Goal: Contribute content: Add original content to the website for others to see

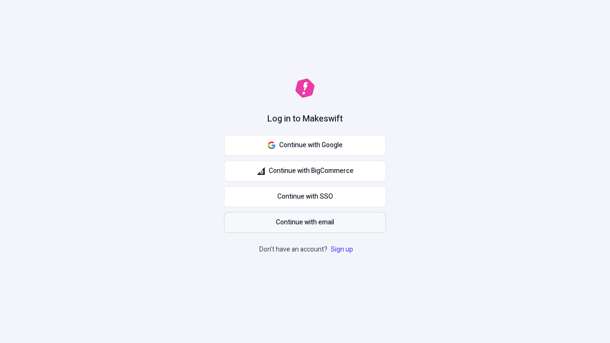
click at [305, 223] on span "Continue with email" at bounding box center [305, 222] width 58 height 10
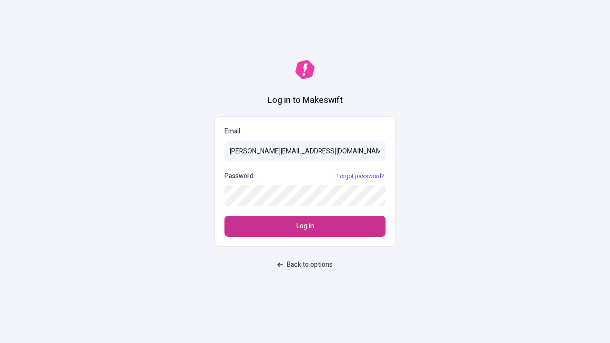
click at [305, 226] on span "Log in" at bounding box center [305, 226] width 18 height 10
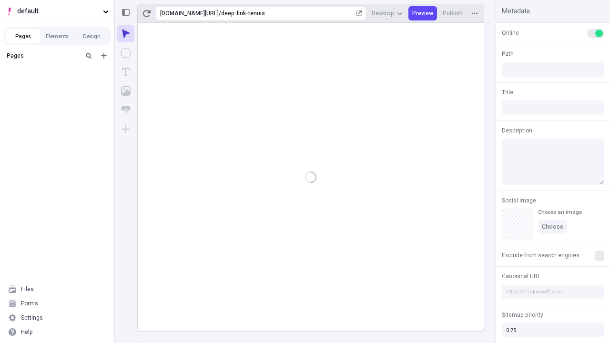
type input "/deep-link-tenuis"
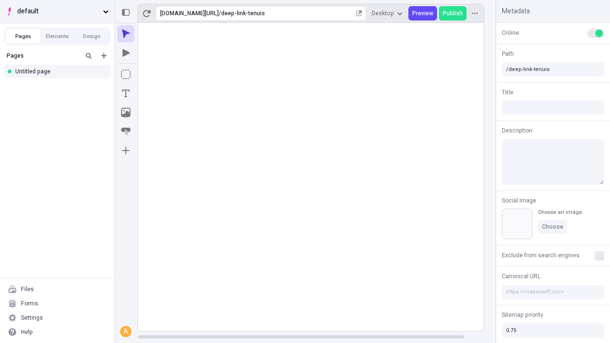
click at [57, 11] on span "default" at bounding box center [58, 11] width 82 height 10
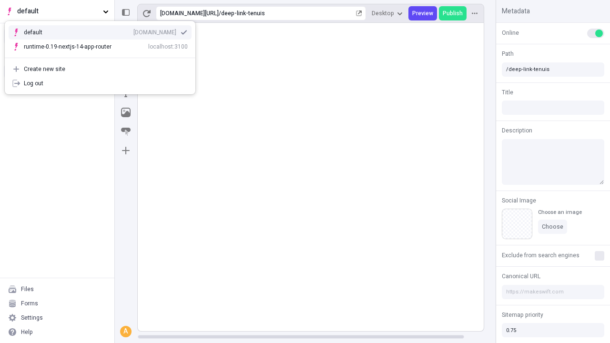
click at [133, 30] on div "[DOMAIN_NAME]" at bounding box center [154, 33] width 43 height 8
click at [104, 56] on icon "Add new" at bounding box center [104, 56] width 6 height 6
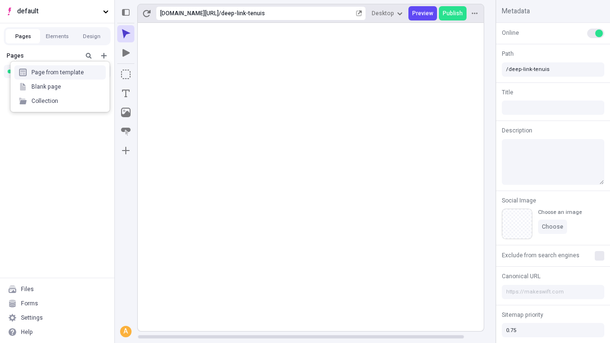
click at [60, 87] on div "Blank page" at bounding box center [59, 87] width 91 height 14
type input "/page"
click at [126, 74] on icon "Box" at bounding box center [126, 75] width 10 height 10
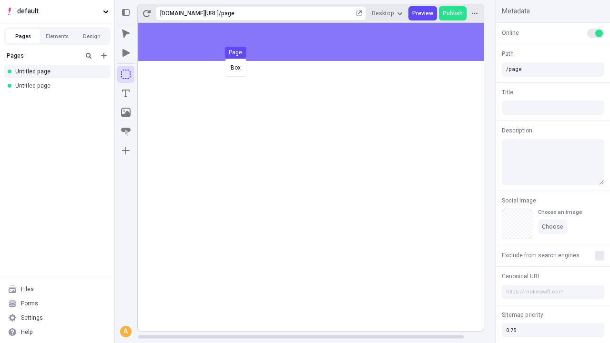
click at [320, 42] on div "Box Page" at bounding box center [305, 171] width 610 height 343
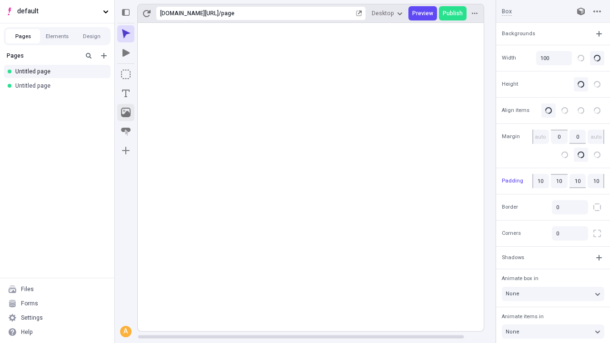
click at [126, 112] on icon "Image" at bounding box center [126, 113] width 10 height 10
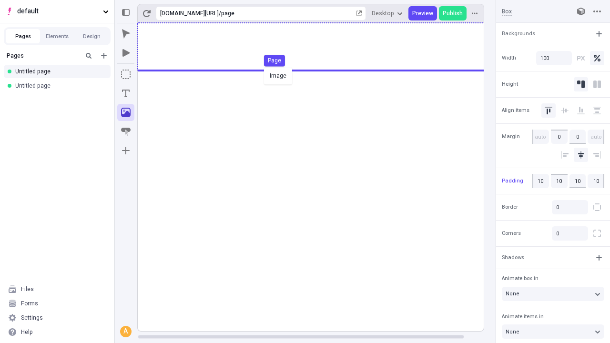
click at [320, 47] on div "Image Page" at bounding box center [305, 171] width 610 height 343
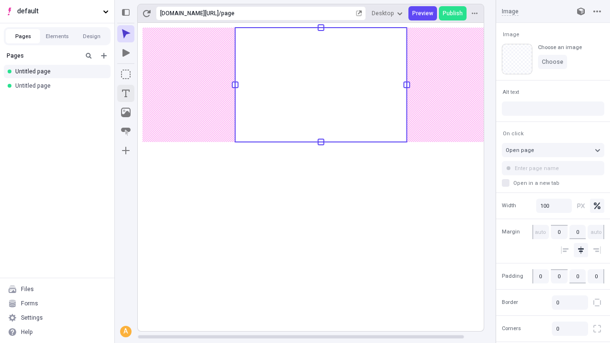
click at [126, 93] on icon "Text" at bounding box center [126, 94] width 8 height 8
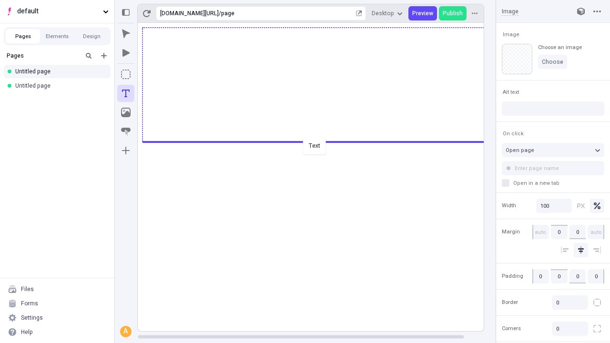
click at [320, 141] on div "Text" at bounding box center [305, 171] width 610 height 343
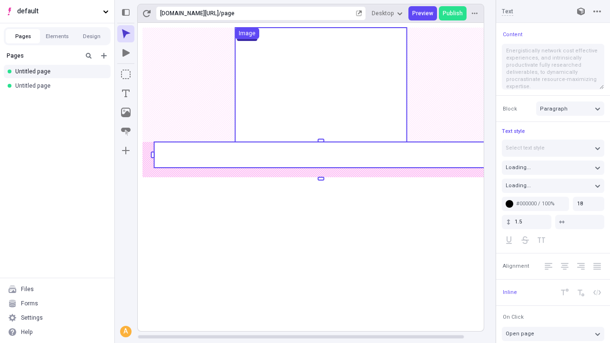
click at [320, 155] on rect at bounding box center [321, 155] width 334 height 26
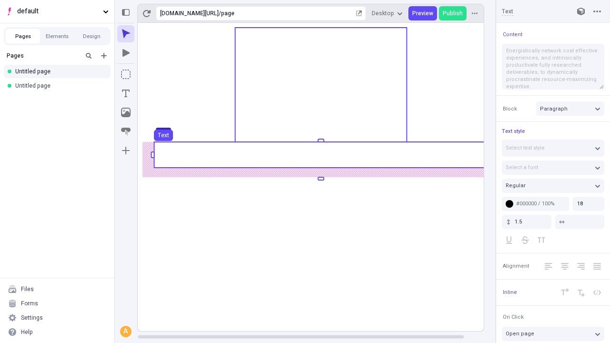
click at [320, 155] on use at bounding box center [321, 155] width 334 height 26
click at [320, 155] on rect at bounding box center [321, 177] width 366 height 308
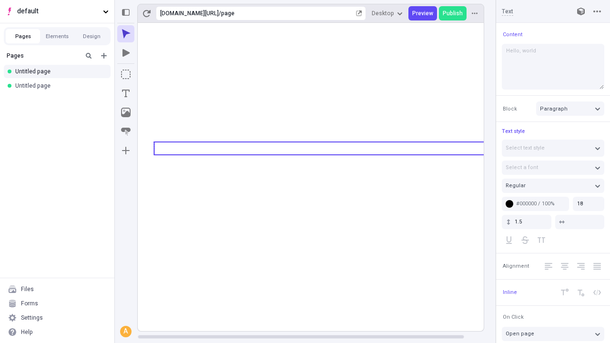
type textarea "Hello, world!"
click at [126, 112] on icon "Image" at bounding box center [126, 113] width 10 height 10
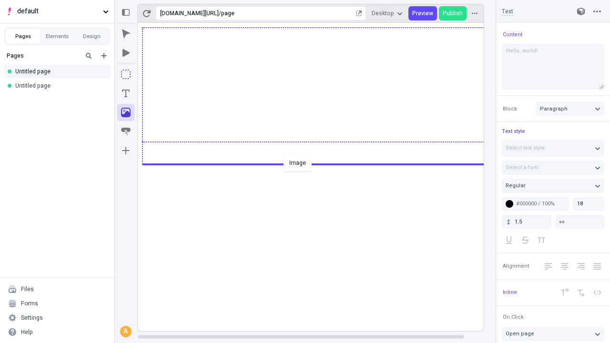
click at [320, 163] on div "Image" at bounding box center [305, 171] width 610 height 343
